Goal: Register for event/course

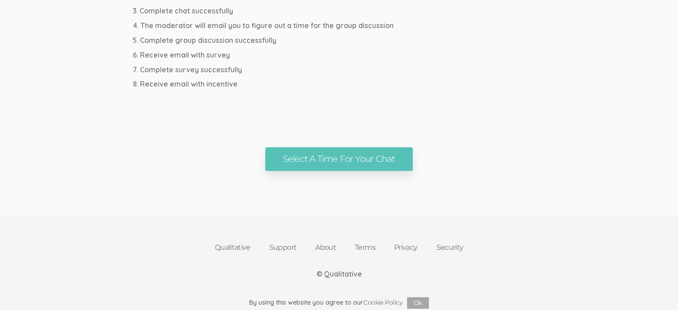
scroll to position [545, 0]
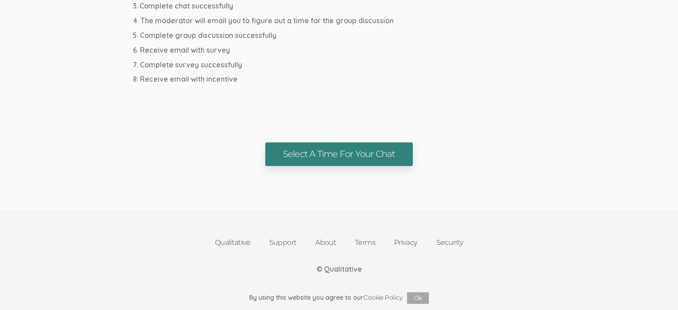
click at [292, 147] on link "Select A Time For Your Chat" at bounding box center [338, 154] width 147 height 24
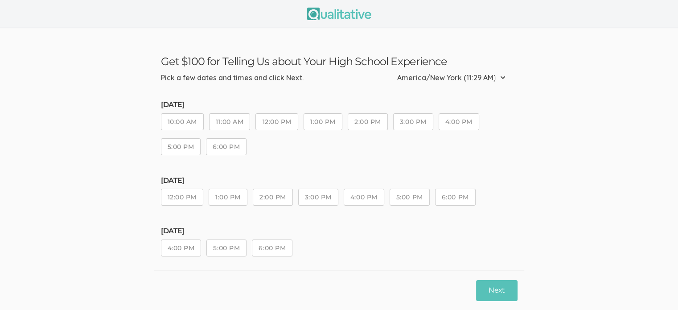
click at [189, 243] on button "4:00 PM" at bounding box center [181, 247] width 41 height 17
click at [488, 291] on button "Next" at bounding box center [496, 290] width 41 height 21
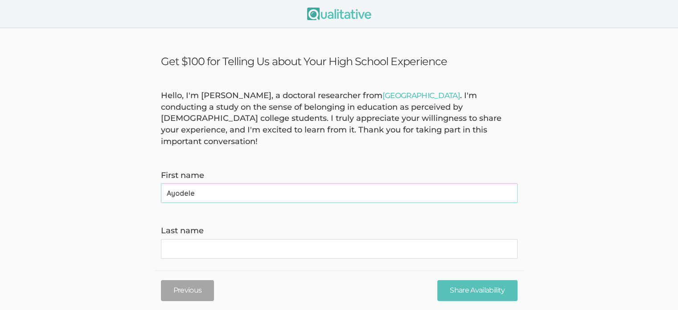
type name "Ayodele"
click at [258, 246] on name "Last name" at bounding box center [339, 249] width 356 height 20
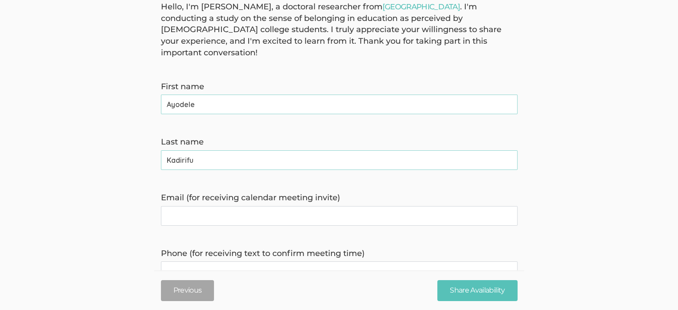
scroll to position [89, 0]
type name "Kadirifu"
drag, startPoint x: 258, startPoint y: 246, endPoint x: 207, endPoint y: 199, distance: 70.0
click at [207, 205] on invite\) "Email (for receiving calendar meeting invite)" at bounding box center [339, 215] width 356 height 20
type invite\) "[EMAIL_ADDRESS][DOMAIN_NAME]"
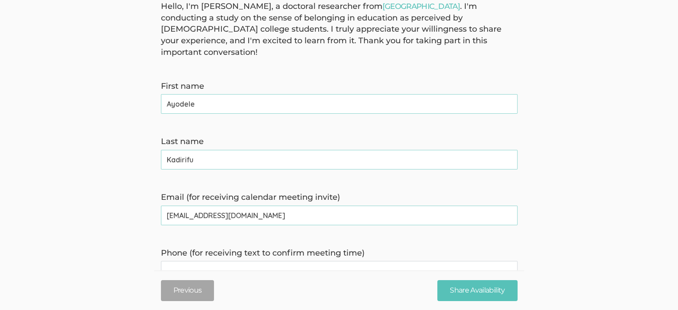
click at [258, 261] on time\) "Phone (for receiving text to confirm meeting time)" at bounding box center [339, 271] width 356 height 20
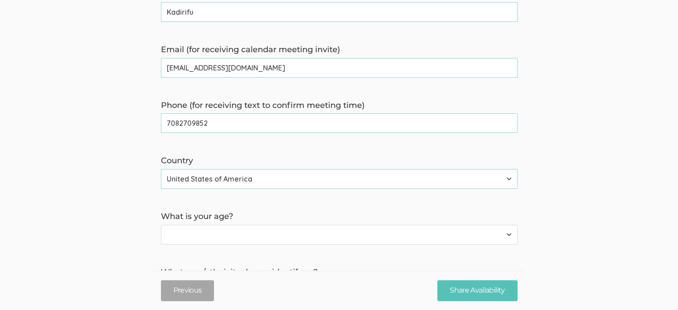
scroll to position [239, 0]
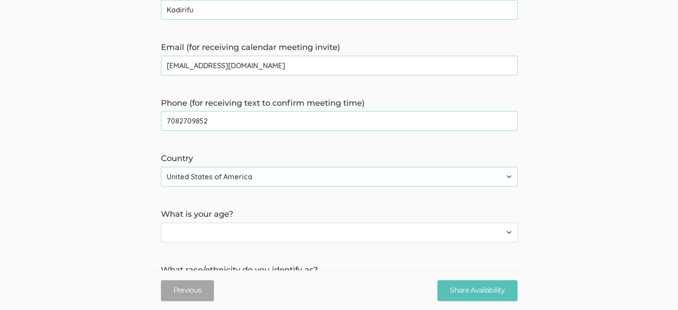
type time\) "7082709852"
click at [237, 222] on select "Less than 18 years 18 to 34 years More than 34 years" at bounding box center [339, 232] width 356 height 20
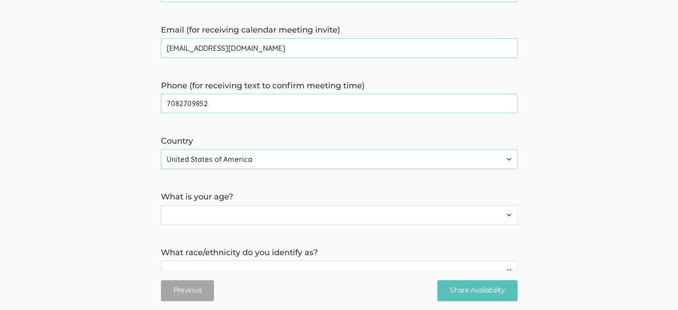
scroll to position [258, 0]
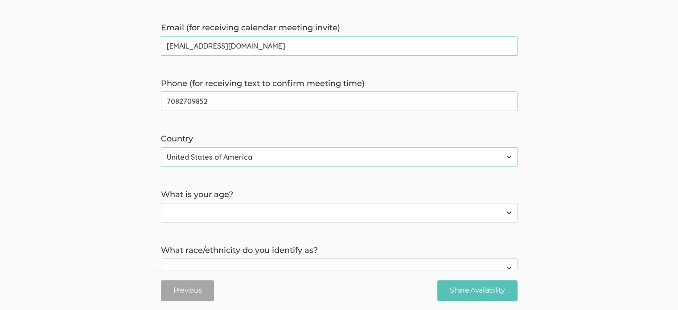
click at [223, 203] on select "Less than 18 years 18 to 34 years More than 34 years" at bounding box center [339, 213] width 356 height 20
select select "1"
click at [161, 203] on select "Less than 18 years 18 to 34 years More than 34 years" at bounding box center [339, 213] width 356 height 20
click at [214, 258] on select "[DEMOGRAPHIC_DATA] or [US_STATE][DEMOGRAPHIC_DATA] Black or [DEMOGRAPHIC_DATA] …" at bounding box center [339, 268] width 356 height 20
select select "2"
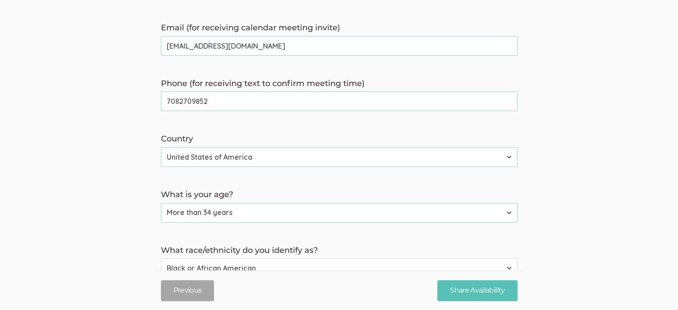
click at [161, 258] on select "[DEMOGRAPHIC_DATA] or [US_STATE][DEMOGRAPHIC_DATA] Black or [DEMOGRAPHIC_DATA] …" at bounding box center [339, 268] width 356 height 20
click at [120, 213] on form "Hello, I'm [PERSON_NAME], a doctoral researcher from [GEOGRAPHIC_DATA] . I'm co…" at bounding box center [339, 135] width 678 height 607
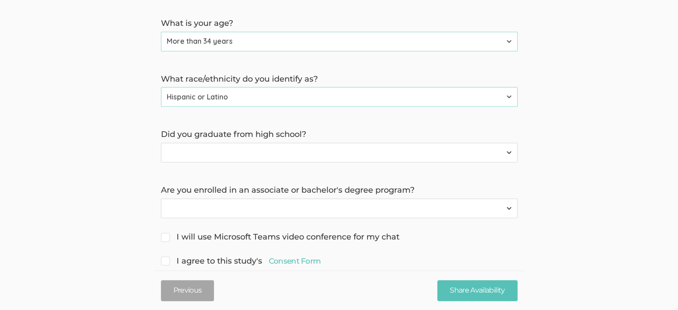
scroll to position [431, 0]
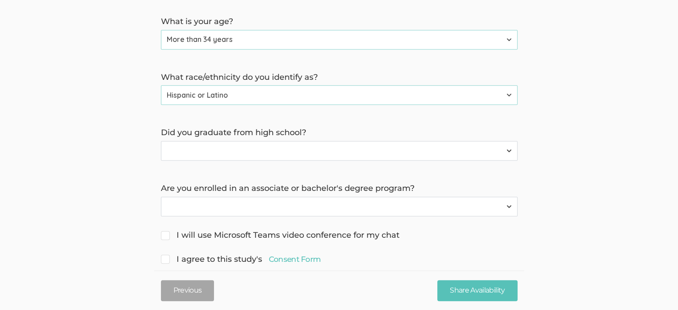
click at [217, 146] on select "Yes No" at bounding box center [339, 151] width 356 height 20
select select "0"
click at [161, 141] on select "Yes No" at bounding box center [339, 151] width 356 height 20
click at [209, 197] on select "Yes No" at bounding box center [339, 207] width 356 height 20
select select "1"
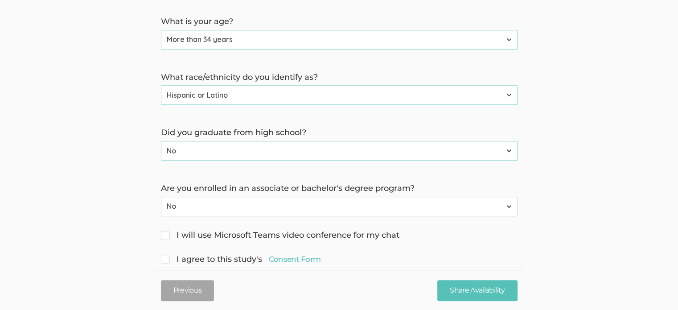
click at [161, 197] on select "Yes No" at bounding box center [339, 207] width 356 height 20
click at [164, 254] on span "I agree to this study's Consent Form" at bounding box center [241, 260] width 160 height 12
click at [164, 255] on input "I agree to this study's Consent Form" at bounding box center [164, 258] width 6 height 6
checkbox input "true"
click at [169, 229] on span "I will use Microsoft Teams video conference for my chat" at bounding box center [280, 235] width 238 height 12
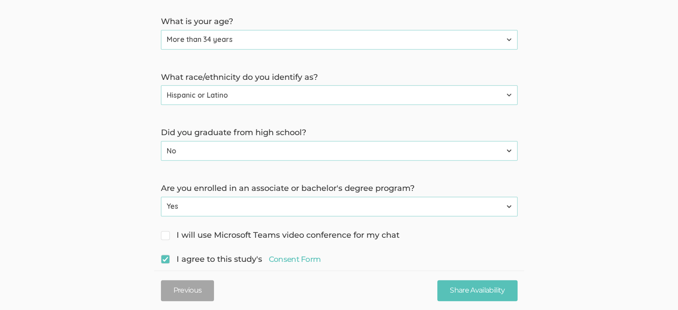
click at [167, 231] on input "I will use Microsoft Teams video conference for my chat" at bounding box center [164, 234] width 6 height 6
checkbox input "true"
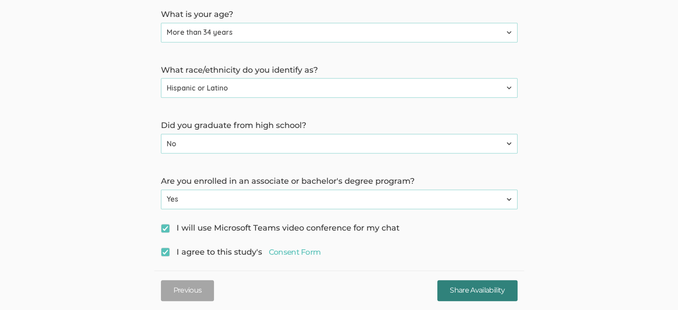
click at [464, 298] on input "Share Availability" at bounding box center [477, 290] width 80 height 21
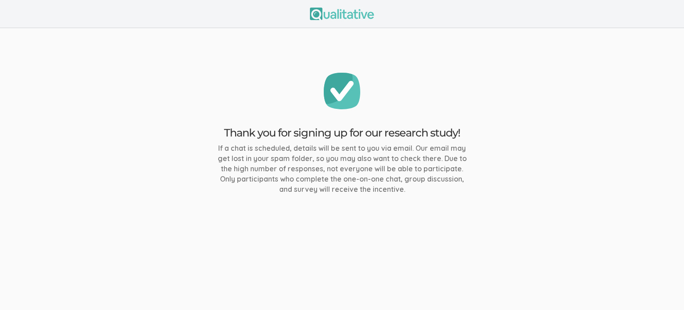
click at [464, 298] on ui-view "Thank you for signing up for our research study! If a chat is scheduled, detail…" at bounding box center [342, 155] width 684 height 310
